Goal: Information Seeking & Learning: Learn about a topic

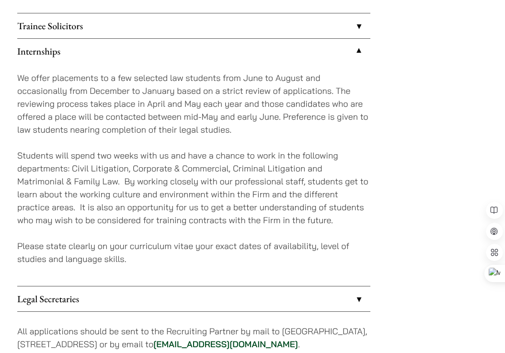
scroll to position [855, 0]
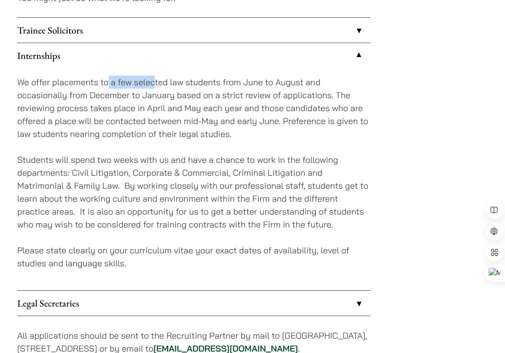
drag, startPoint x: 107, startPoint y: 68, endPoint x: 153, endPoint y: 70, distance: 45.6
click at [153, 76] on p "We offer placements to a few selected law students from June to August and occa…" at bounding box center [193, 108] width 353 height 65
click at [195, 76] on p "We offer placements to a few selected law students from June to August and occa…" at bounding box center [193, 108] width 353 height 65
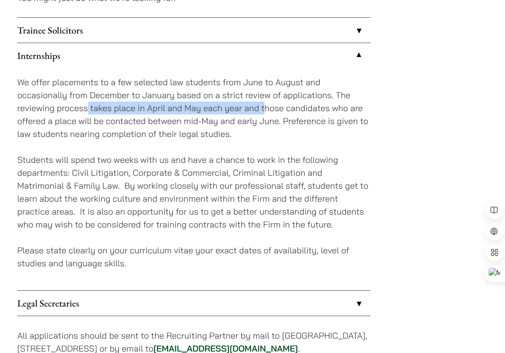
drag, startPoint x: 86, startPoint y: 96, endPoint x: 264, endPoint y: 96, distance: 178.1
click at [264, 96] on p "We offer placements to a few selected law students from June to August and occa…" at bounding box center [193, 108] width 353 height 65
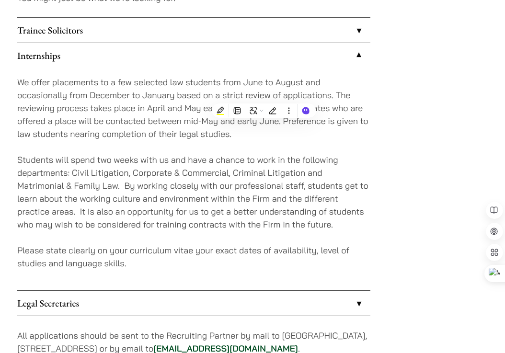
click at [187, 76] on p "We offer placements to a few selected law students from June to August and occa…" at bounding box center [193, 108] width 353 height 65
drag, startPoint x: 144, startPoint y: 91, endPoint x: 205, endPoint y: 91, distance: 61.3
click at [205, 91] on p "We offer placements to a few selected law students from June to August and occa…" at bounding box center [193, 108] width 353 height 65
drag, startPoint x: 147, startPoint y: 94, endPoint x: 200, endPoint y: 100, distance: 53.0
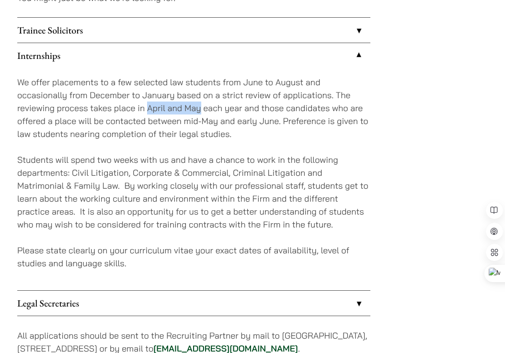
click at [200, 100] on p "We offer placements to a few selected law students from June to August and occa…" at bounding box center [193, 108] width 353 height 65
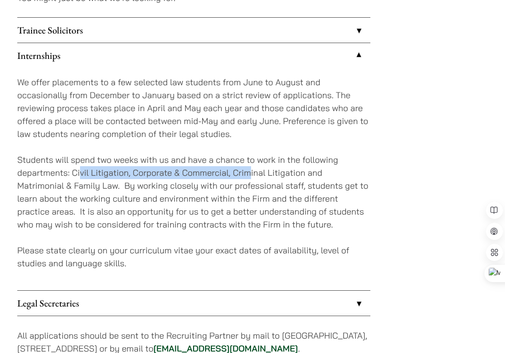
drag, startPoint x: 80, startPoint y: 162, endPoint x: 251, endPoint y: 159, distance: 170.5
click at [251, 159] on p "Students will spend two weeks with us and have a chance to work in the followin…" at bounding box center [193, 192] width 353 height 78
drag, startPoint x: 251, startPoint y: 159, endPoint x: 165, endPoint y: 160, distance: 86.2
click at [251, 159] on p "Students will spend two weeks with us and have a chance to work in the followin…" at bounding box center [193, 192] width 353 height 78
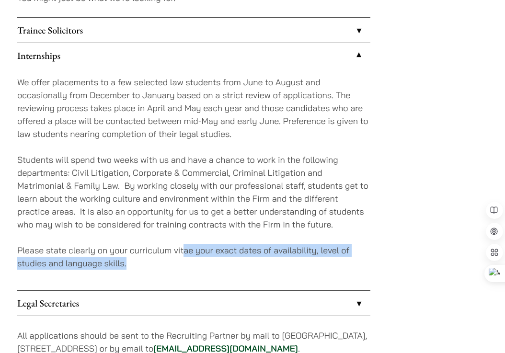
drag, startPoint x: 187, startPoint y: 242, endPoint x: 314, endPoint y: 262, distance: 128.5
click at [314, 262] on div "We offer placements to a few selected law students from June to August and occa…" at bounding box center [193, 179] width 353 height 222
click at [293, 250] on p "Please state clearly on your curriculum vitae your exact dates of availability,…" at bounding box center [193, 257] width 353 height 26
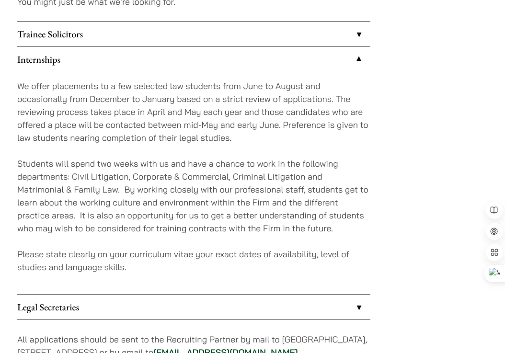
scroll to position [848, 0]
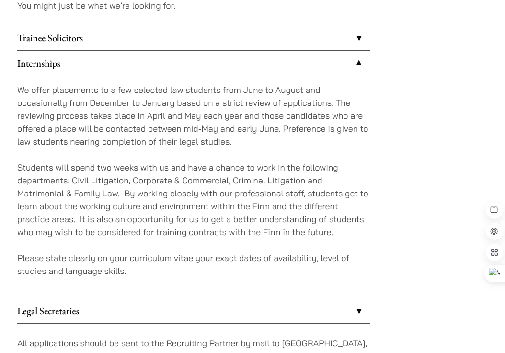
click at [139, 25] on link "Trainee Solicitors" at bounding box center [193, 37] width 353 height 25
